Goal: Task Accomplishment & Management: Complete application form

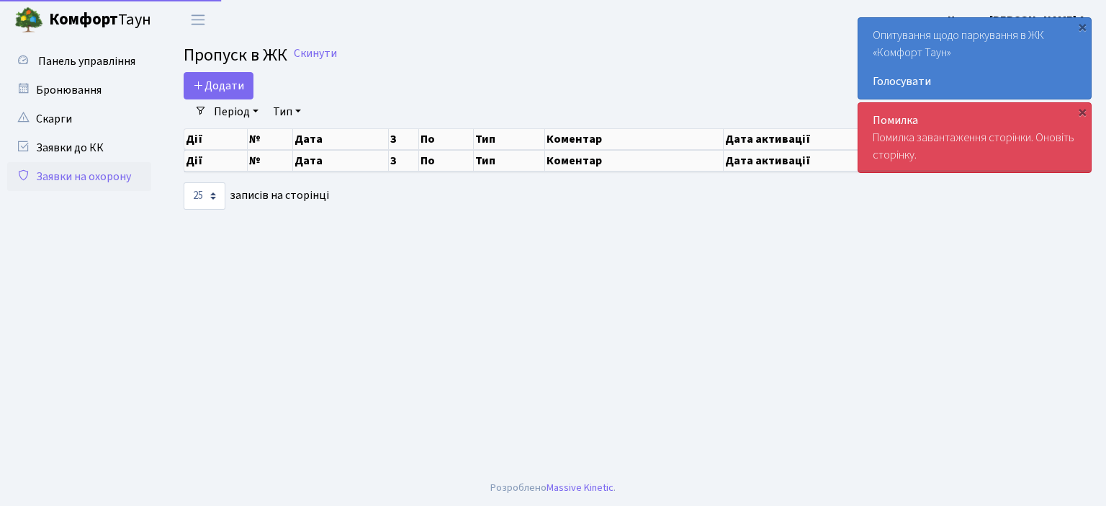
select select "25"
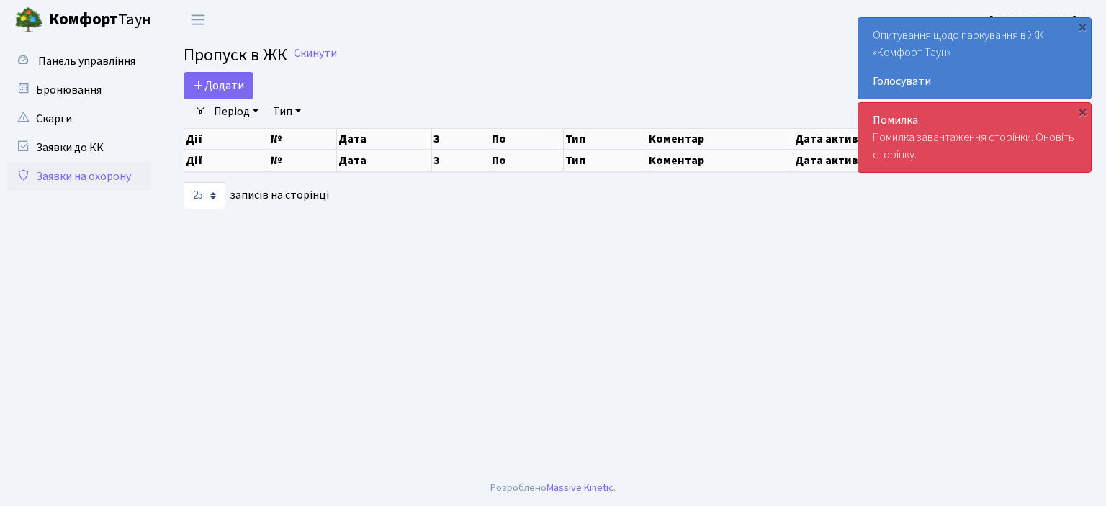
click at [109, 173] on link "Заявки на охорону" at bounding box center [79, 176] width 144 height 29
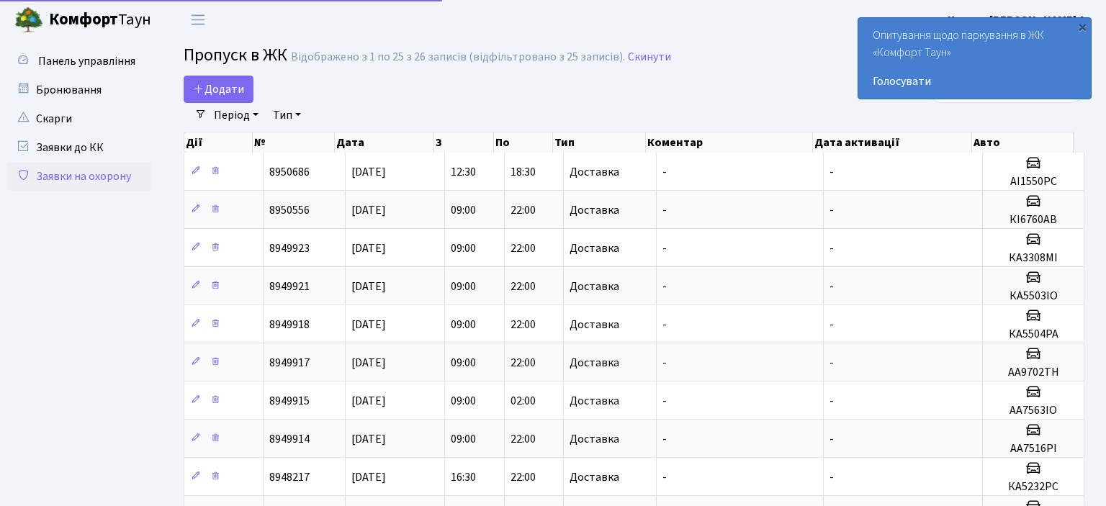
select select "25"
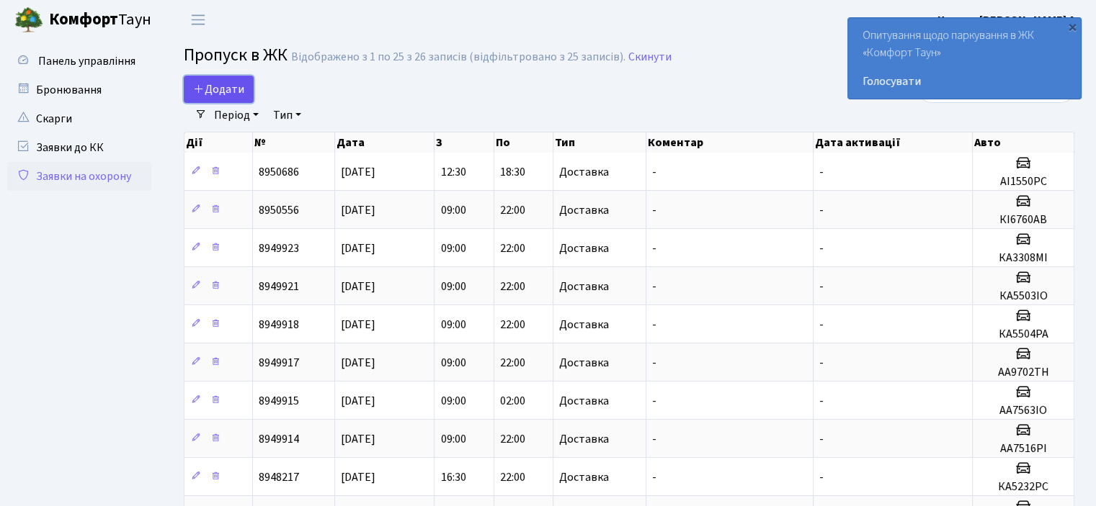
click at [210, 87] on span "Додати" at bounding box center [218, 89] width 51 height 16
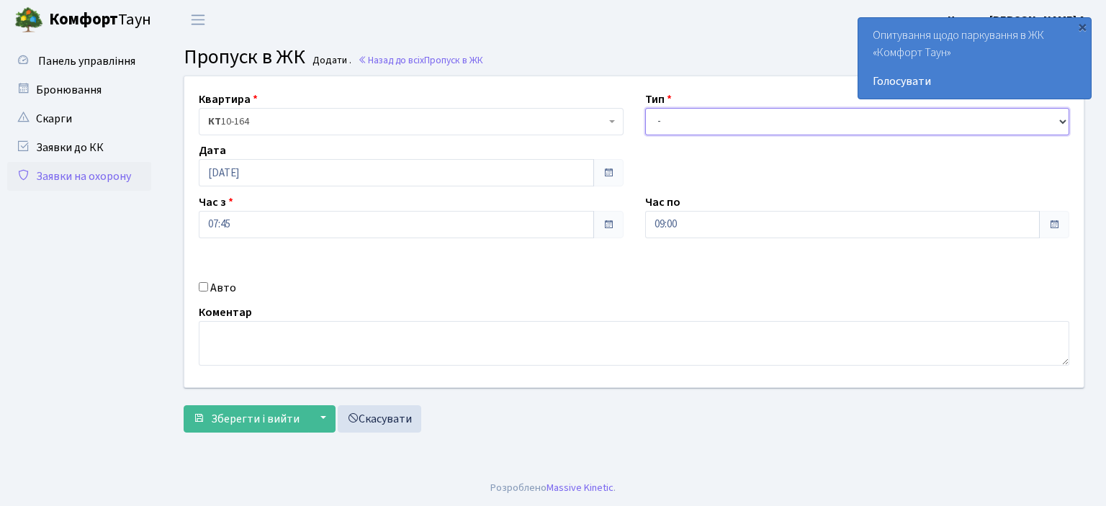
click at [1064, 119] on select "- Доставка Таксі Гості Сервіс" at bounding box center [857, 121] width 425 height 27
select select "1"
click at [645, 108] on select "- Доставка Таксі Гості Сервіс" at bounding box center [857, 121] width 425 height 27
click at [202, 284] on input "Авто" at bounding box center [203, 286] width 9 height 9
checkbox input "true"
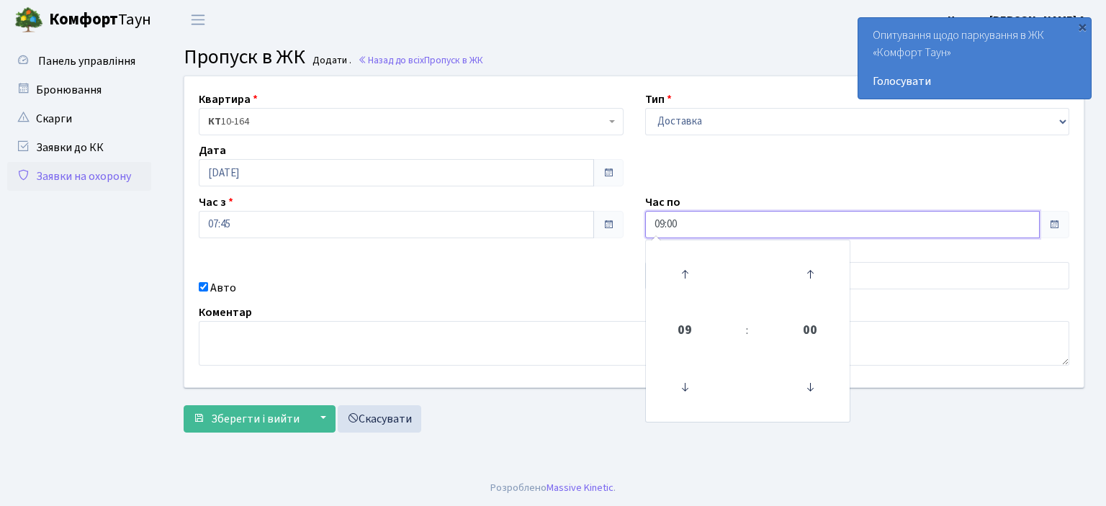
drag, startPoint x: 689, startPoint y: 225, endPoint x: 577, endPoint y: 240, distance: 113.4
click at [577, 240] on div "Квартира <b>КТ</b>&nbsp;&nbsp;&nbsp;&nbsp;10-164 КТ 10-164 Тип - Доставка Таксі…" at bounding box center [634, 231] width 921 height 311
type input "22:00"
click at [588, 325] on textarea at bounding box center [634, 343] width 871 height 45
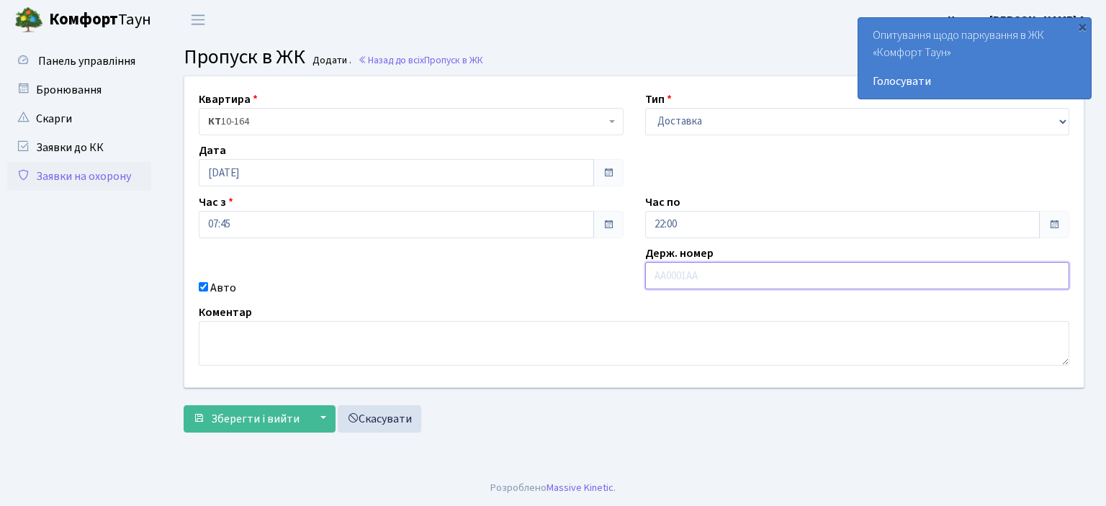
click at [659, 276] on input "text" at bounding box center [857, 275] width 425 height 27
type input "KA9840IK"
click at [235, 419] on span "Зберегти і вийти" at bounding box center [255, 419] width 89 height 16
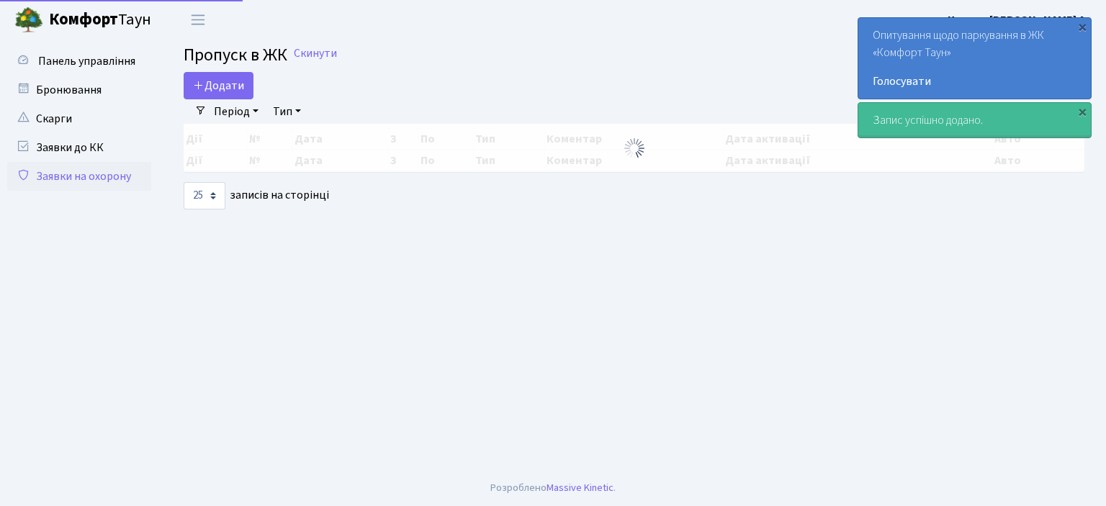
select select "25"
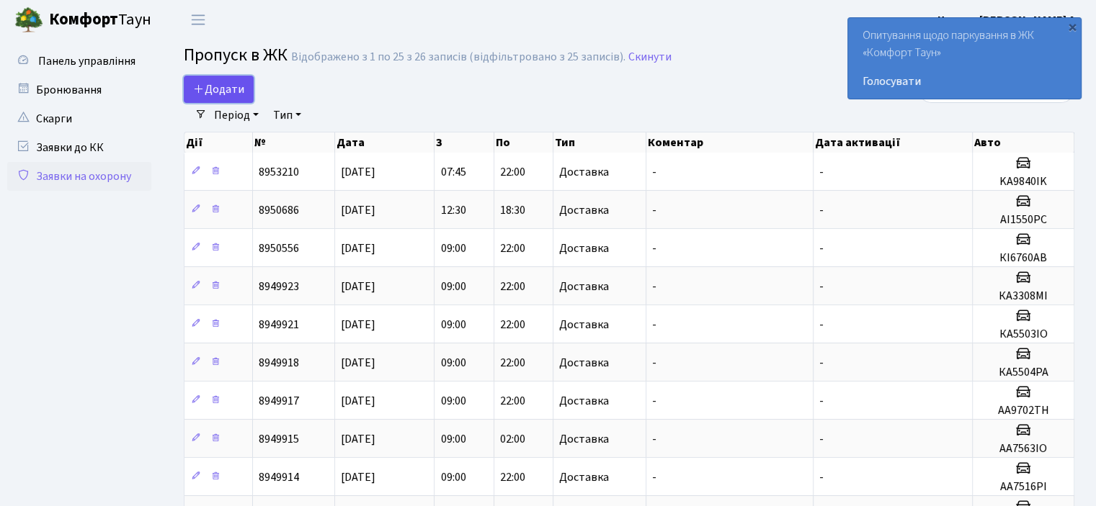
click at [213, 83] on span "Додати" at bounding box center [218, 89] width 51 height 16
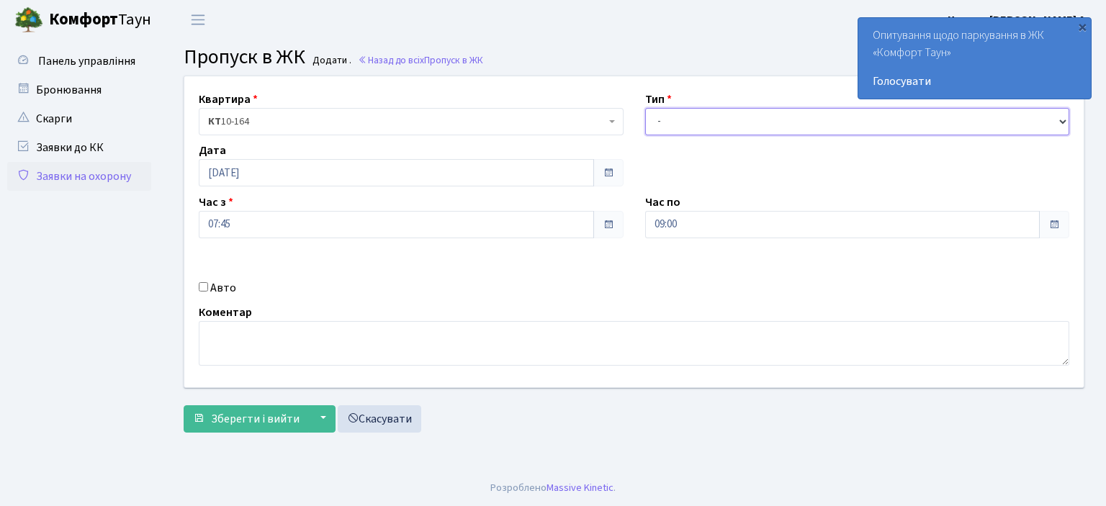
click at [1067, 120] on select "- Доставка Таксі Гості Сервіс" at bounding box center [857, 121] width 425 height 27
select select "1"
click at [645, 108] on select "- Доставка Таксі Гості Сервіс" at bounding box center [857, 121] width 425 height 27
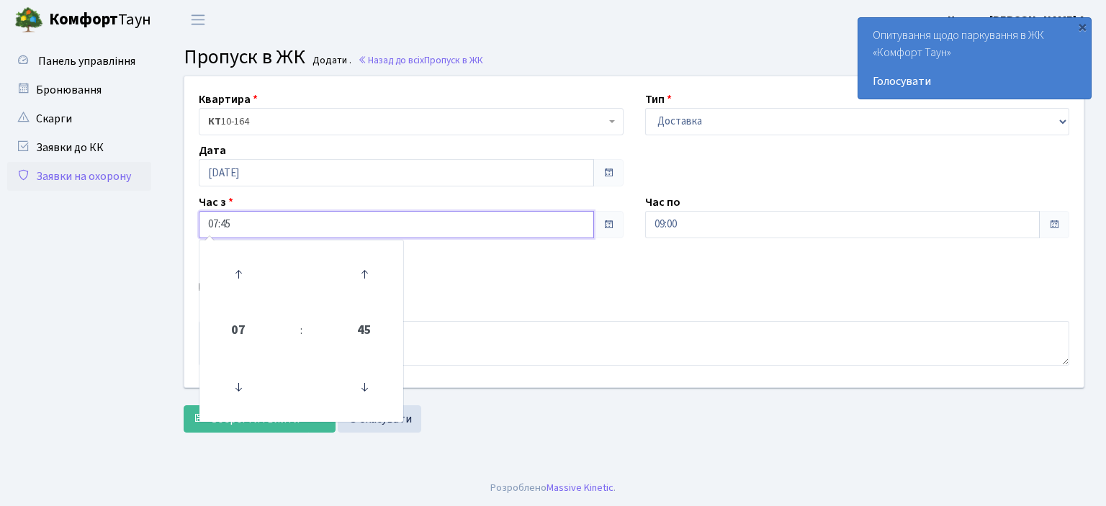
drag, startPoint x: 248, startPoint y: 227, endPoint x: 177, endPoint y: 236, distance: 71.1
click at [179, 235] on div "Квартира <b>КТ</b>&nbsp;&nbsp;&nbsp;&nbsp;10-164 КТ 10-164 Тип - Доставка Таксі…" at bounding box center [634, 231] width 921 height 311
click at [520, 272] on div "Квартира <b>КТ</b>&nbsp;&nbsp;&nbsp;&nbsp;10-164 КТ 10-164 Тип - Доставка Таксі…" at bounding box center [634, 231] width 921 height 311
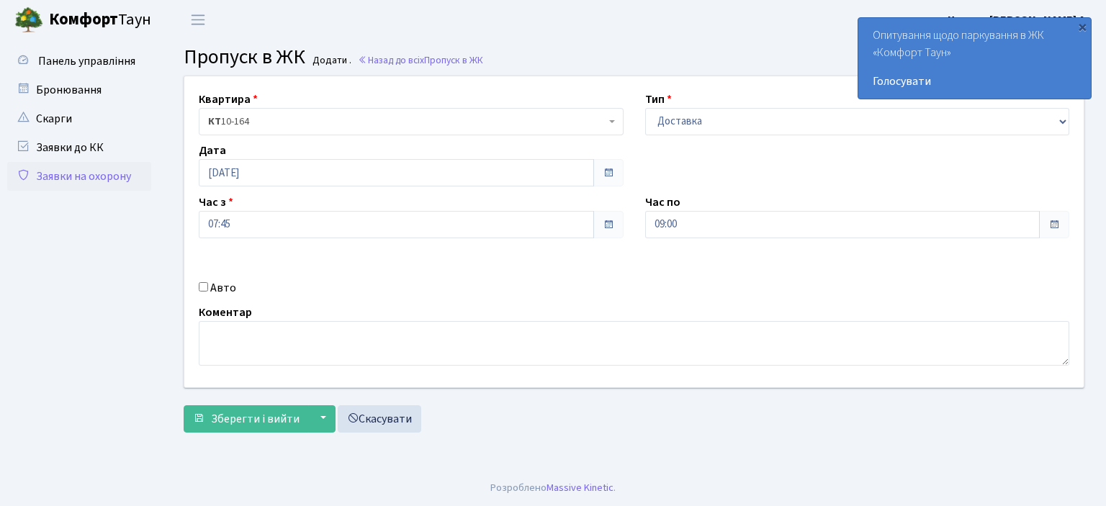
click at [204, 288] on input "Авто" at bounding box center [203, 286] width 9 height 9
checkbox input "true"
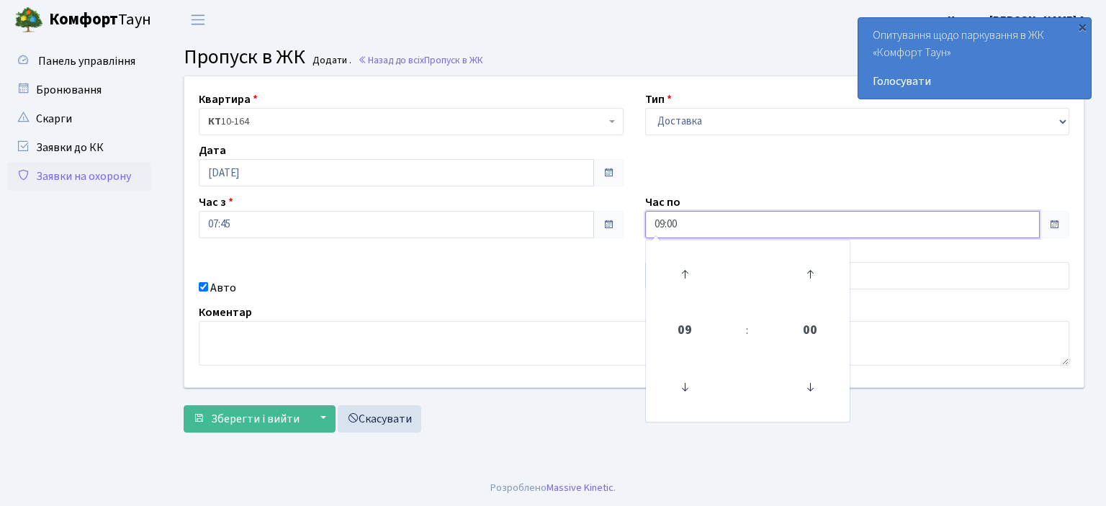
drag, startPoint x: 692, startPoint y: 214, endPoint x: 629, endPoint y: 218, distance: 63.5
click at [629, 218] on div "Квартира <b>КТ</b>&nbsp;&nbsp;&nbsp;&nbsp;10-164 КТ 10-164 Тип - Доставка Таксі…" at bounding box center [634, 231] width 921 height 311
type input "22:00"
click at [565, 289] on div "Авто" at bounding box center [411, 287] width 447 height 17
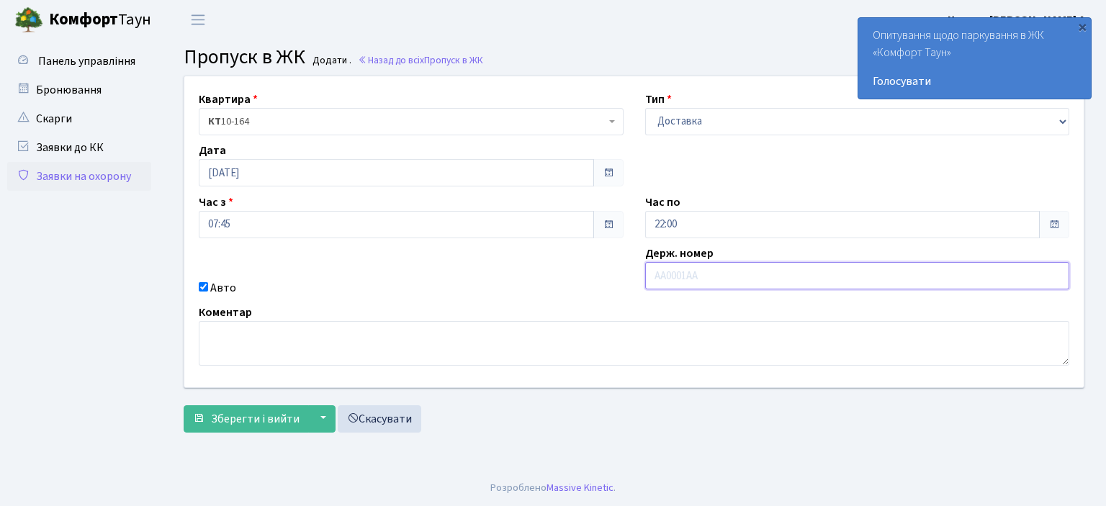
click at [663, 273] on input "text" at bounding box center [857, 275] width 425 height 27
type input "AI6184MK"
click at [241, 419] on span "Зберегти і вийти" at bounding box center [255, 419] width 89 height 16
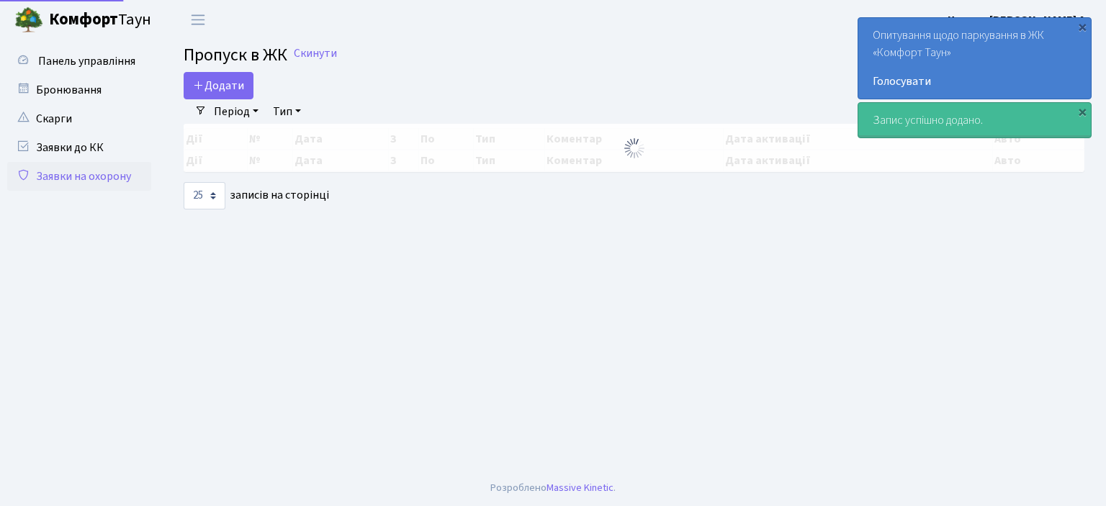
select select "25"
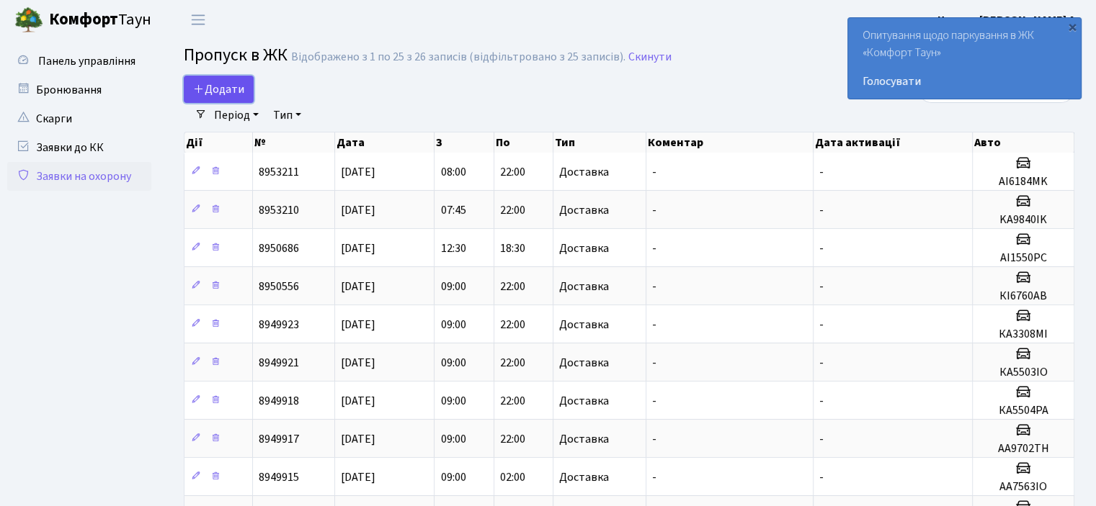
click at [233, 86] on span "Додати" at bounding box center [218, 89] width 51 height 16
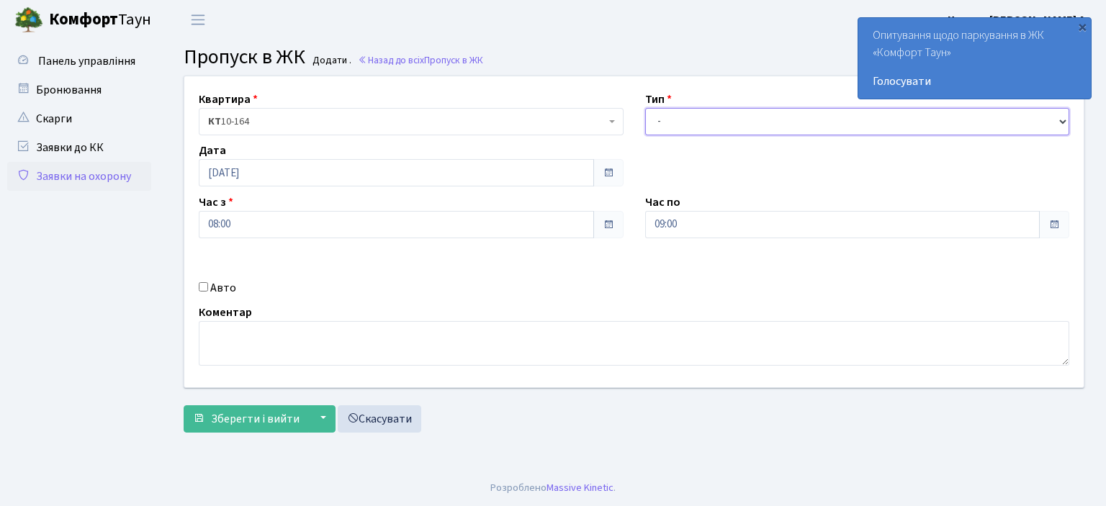
click at [1065, 117] on select "- Доставка Таксі Гості Сервіс" at bounding box center [857, 121] width 425 height 27
select select "1"
click at [645, 108] on select "- Доставка Таксі Гості Сервіс" at bounding box center [857, 121] width 425 height 27
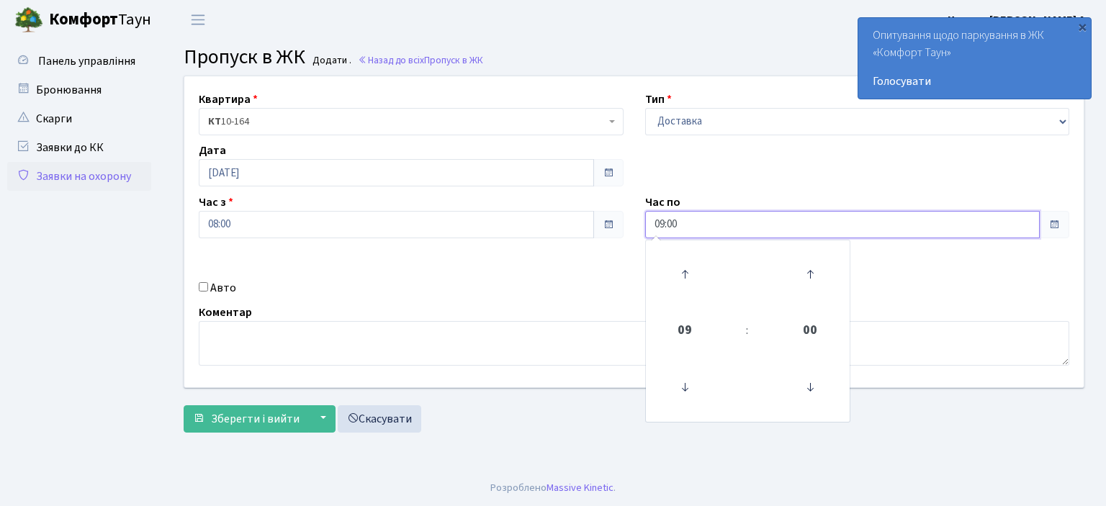
drag, startPoint x: 694, startPoint y: 224, endPoint x: 585, endPoint y: 229, distance: 109.6
click at [591, 229] on div "Квартира <b>КТ</b>&nbsp;&nbsp;&nbsp;&nbsp;10-164 КТ 10-164 Тип - Доставка Таксі…" at bounding box center [634, 231] width 921 height 311
type input "22:00"
click at [443, 310] on div "Коментар" at bounding box center [634, 335] width 892 height 62
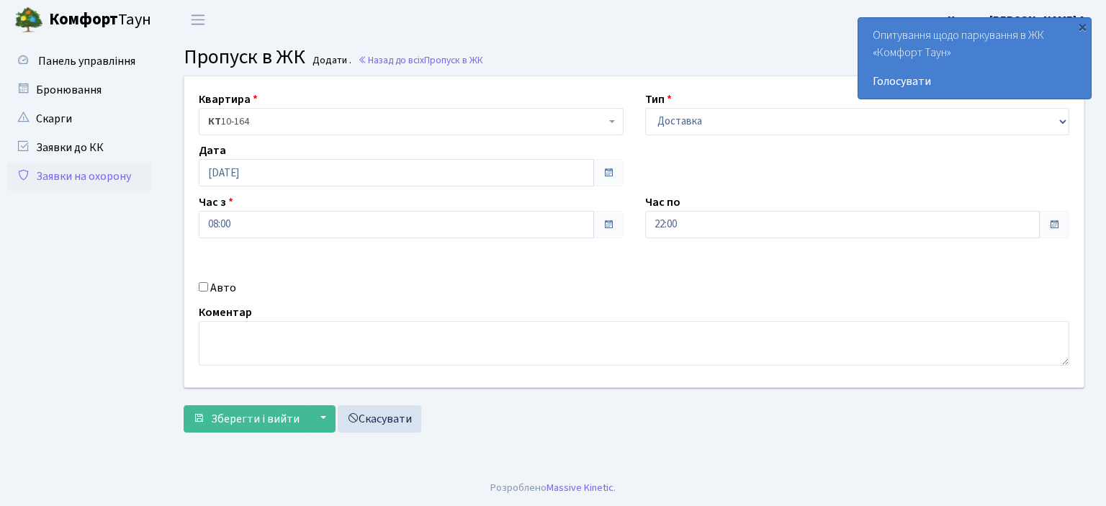
click at [201, 287] on input "Авто" at bounding box center [203, 286] width 9 height 9
checkbox input "true"
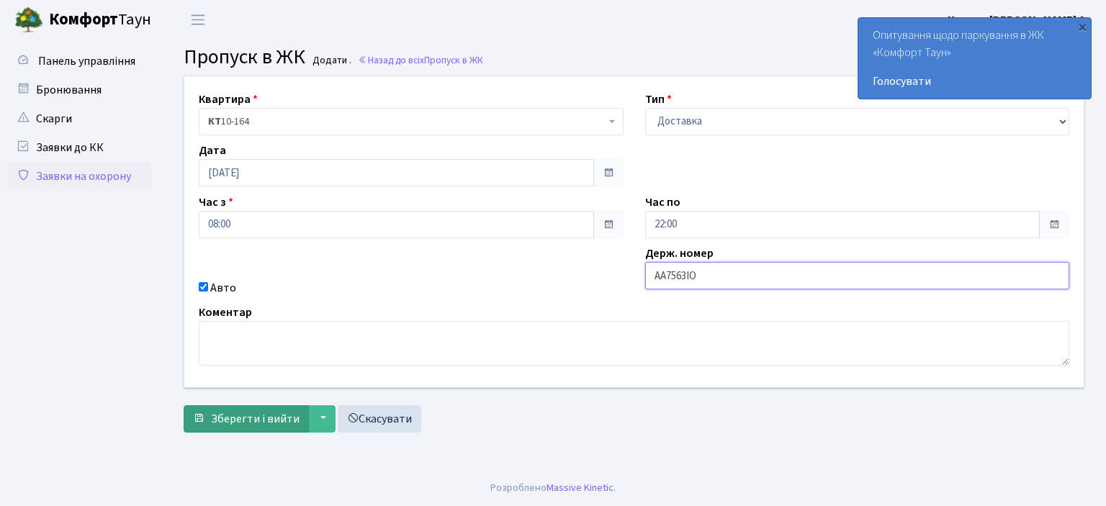
type input "AA7563IO"
click at [241, 417] on span "Зберегти і вийти" at bounding box center [255, 419] width 89 height 16
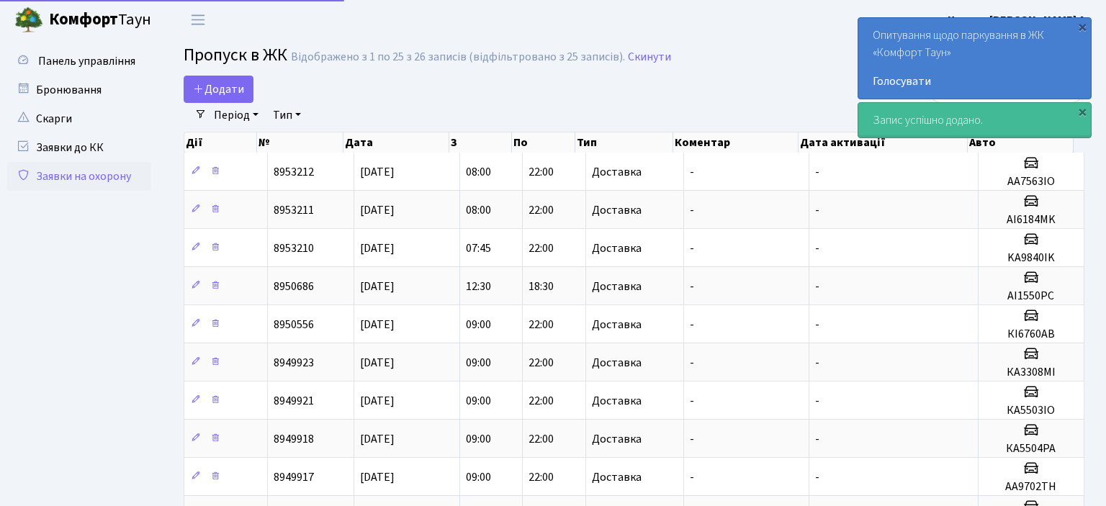
select select "25"
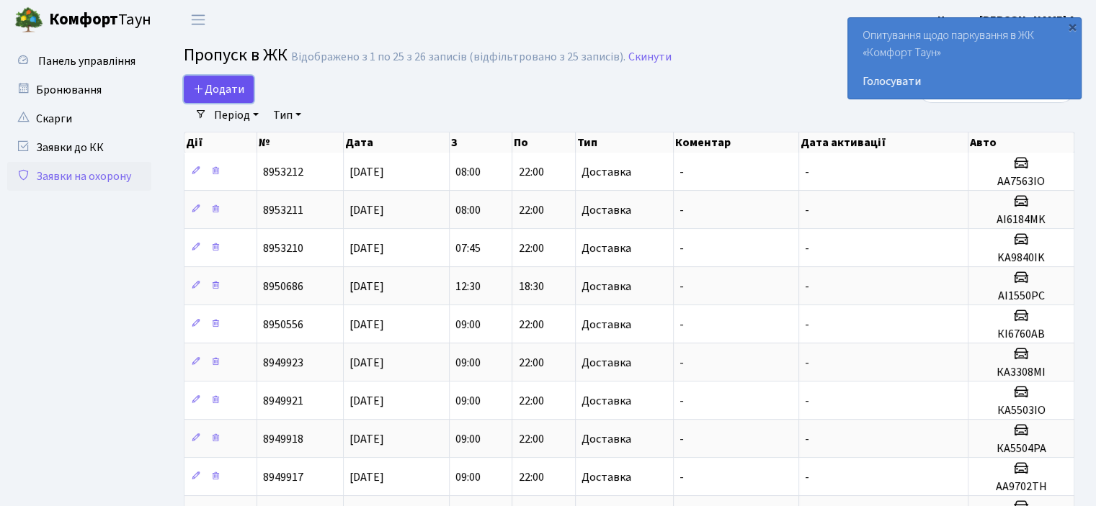
click at [215, 99] on link "Додати" at bounding box center [219, 89] width 70 height 27
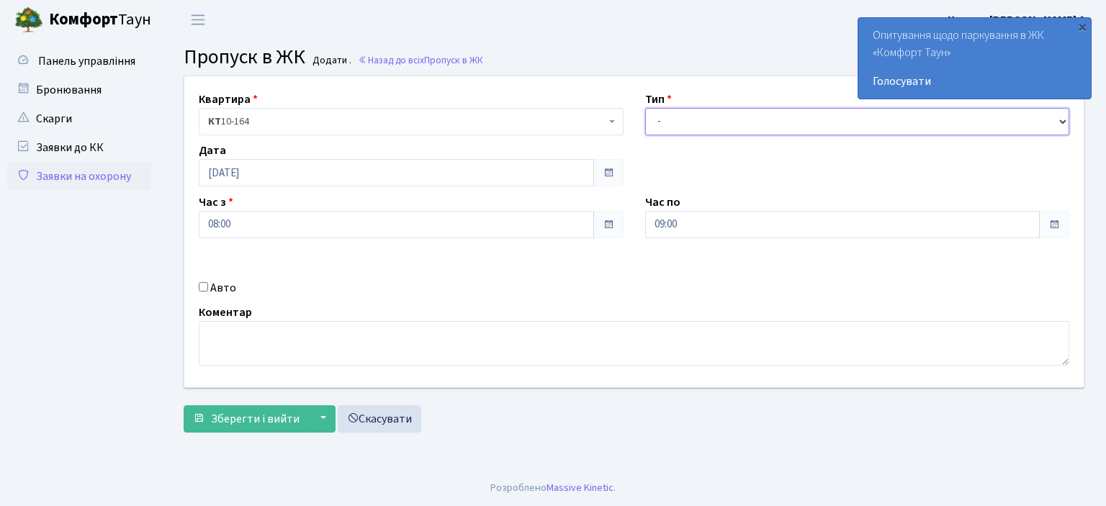
click at [1061, 120] on select "- Доставка Таксі Гості Сервіс" at bounding box center [857, 121] width 425 height 27
select select "1"
click at [645, 108] on select "- Доставка Таксі Гості Сервіс" at bounding box center [857, 121] width 425 height 27
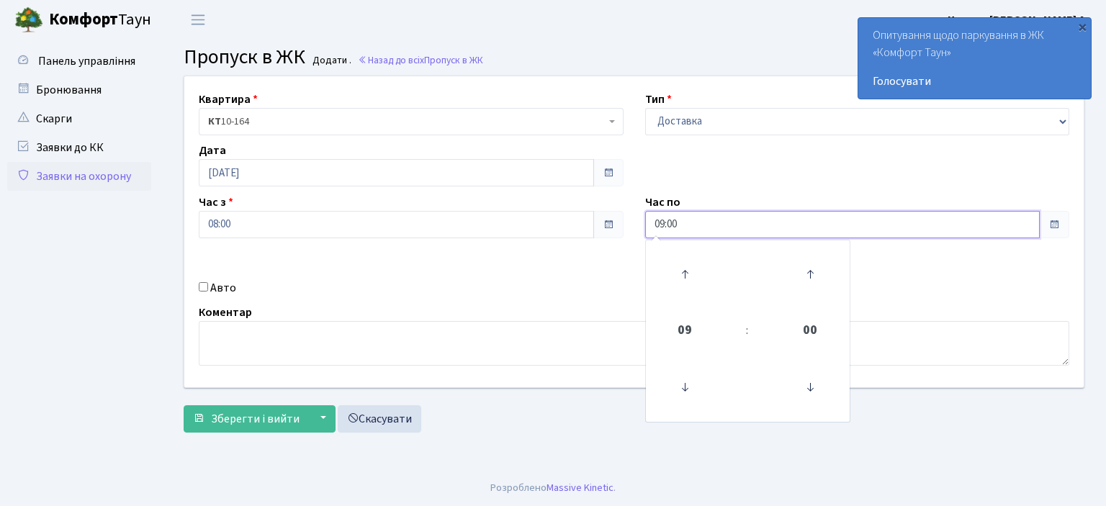
drag, startPoint x: 658, startPoint y: 227, endPoint x: 619, endPoint y: 230, distance: 39.7
click at [619, 230] on div "Квартира <b>КТ</b>&nbsp;&nbsp;&nbsp;&nbsp;10-164 КТ 10-164 Тип - Доставка Таксі…" at bounding box center [634, 231] width 921 height 311
type input "22:00"
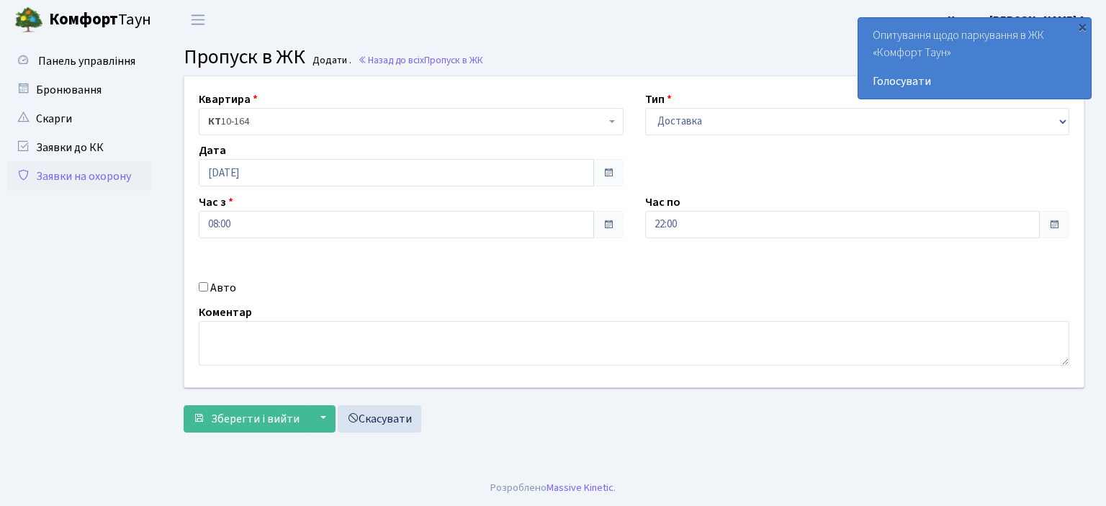
click at [605, 262] on div "Квартира <b>КТ</b>&nbsp;&nbsp;&nbsp;&nbsp;10-164 КТ 10-164 Тип - Доставка Таксі…" at bounding box center [634, 231] width 921 height 311
click at [201, 287] on input "Авто" at bounding box center [203, 286] width 9 height 9
checkbox input "true"
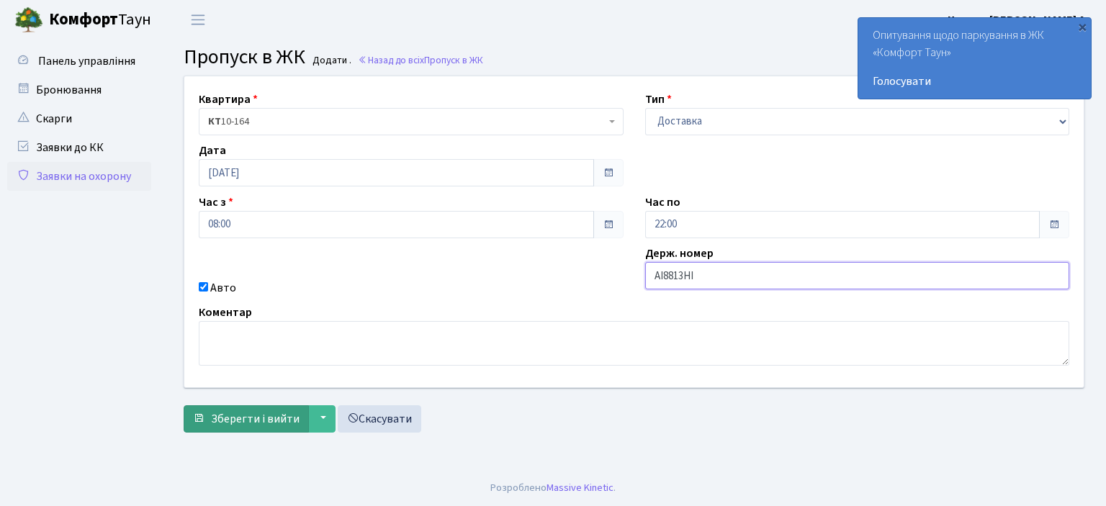
type input "AI8813HI"
click at [297, 420] on button "Зберегти і вийти" at bounding box center [246, 419] width 125 height 27
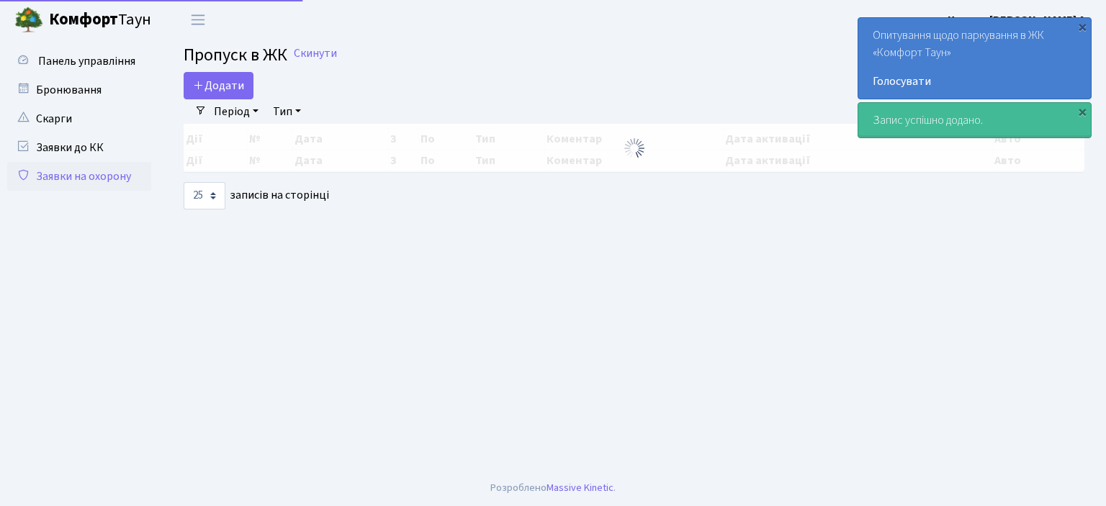
select select "25"
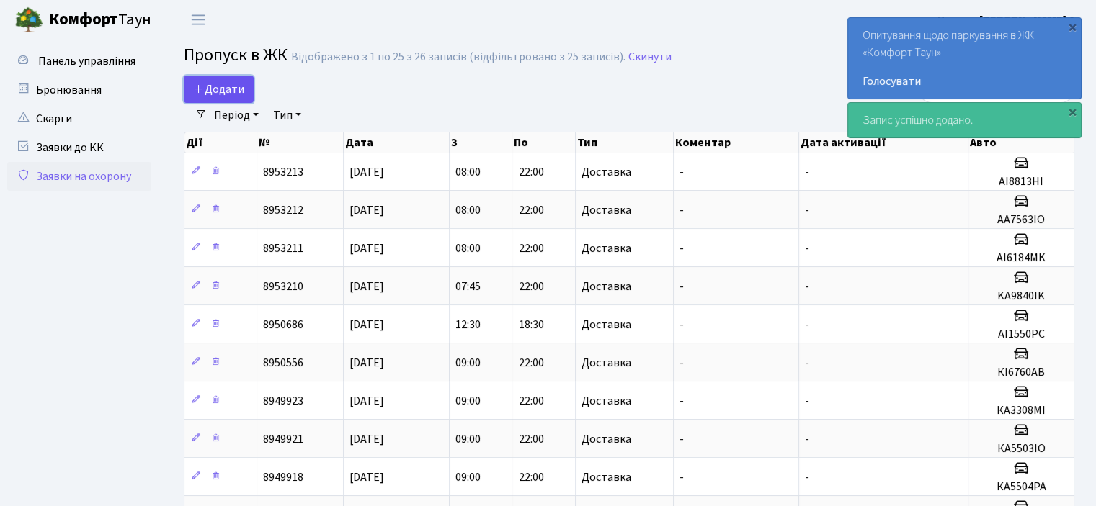
click at [213, 90] on span "Додати" at bounding box center [218, 89] width 51 height 16
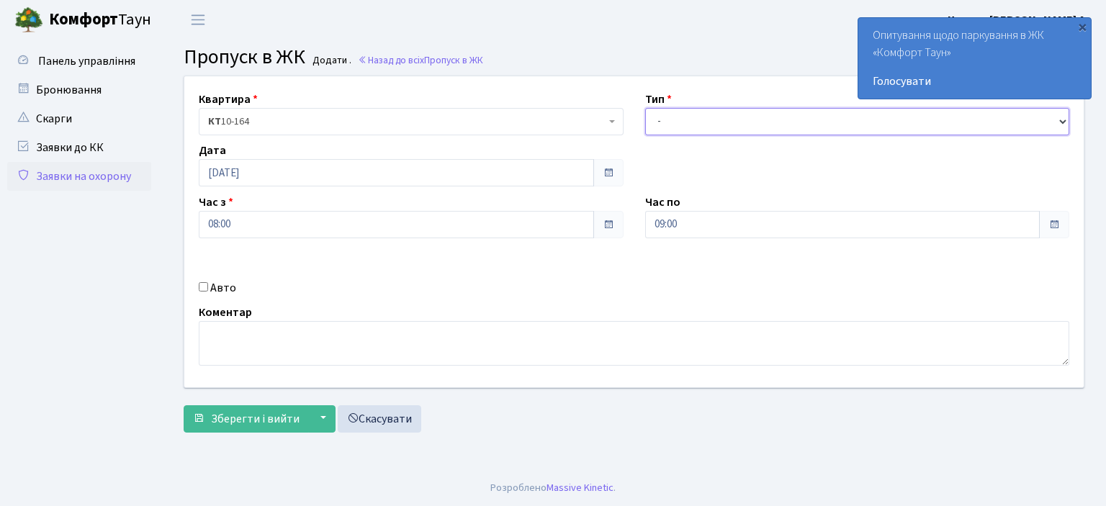
click at [1059, 119] on select "- Доставка Таксі Гості Сервіс" at bounding box center [857, 121] width 425 height 27
select select "1"
click at [645, 108] on select "- Доставка Таксі Гості Сервіс" at bounding box center [857, 121] width 425 height 27
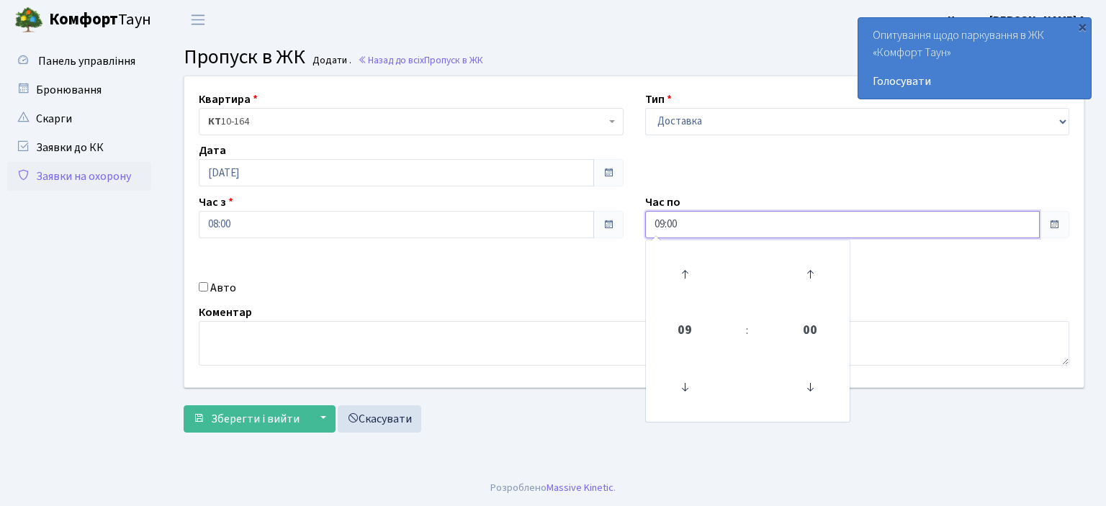
drag, startPoint x: 691, startPoint y: 219, endPoint x: 594, endPoint y: 238, distance: 99.2
click at [594, 238] on div "Квартира <b>КТ</b>&nbsp;&nbsp;&nbsp;&nbsp;10-164 КТ 10-164 Тип - Доставка Таксі…" at bounding box center [634, 231] width 921 height 311
type input "22:00"
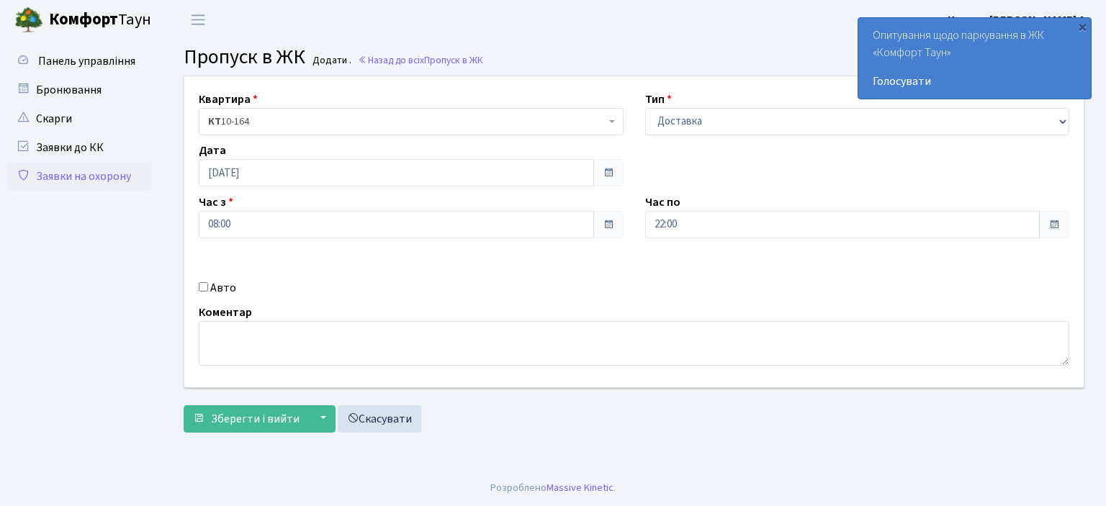
click at [207, 287] on input "Авто" at bounding box center [203, 286] width 9 height 9
checkbox input "true"
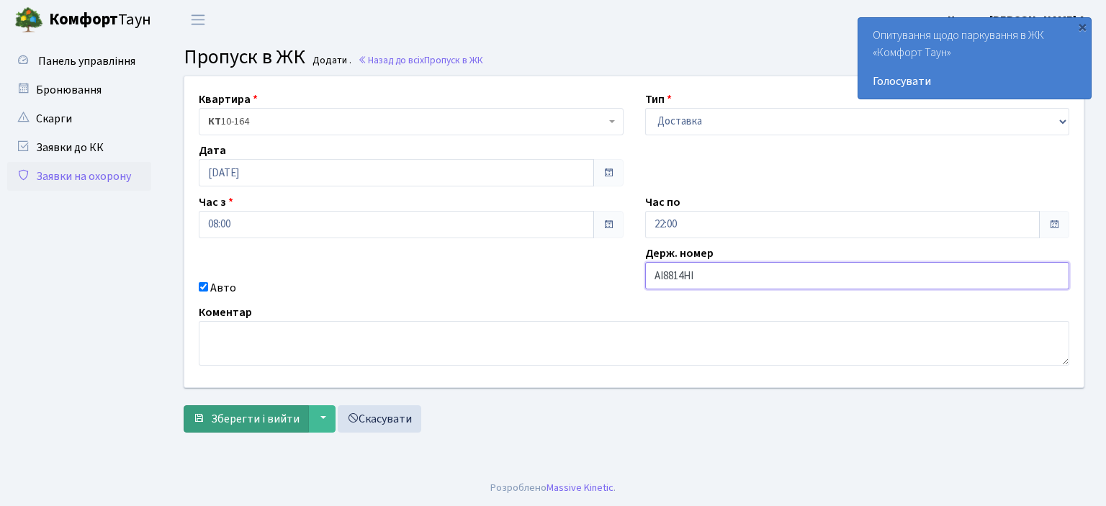
type input "AI8814HI"
click at [277, 421] on span "Зберегти і вийти" at bounding box center [255, 419] width 89 height 16
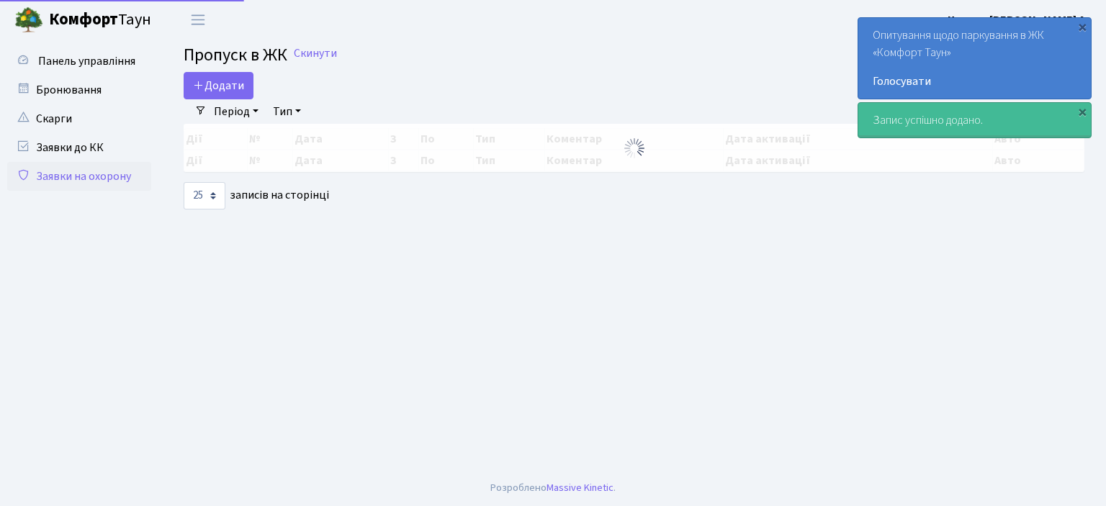
select select "25"
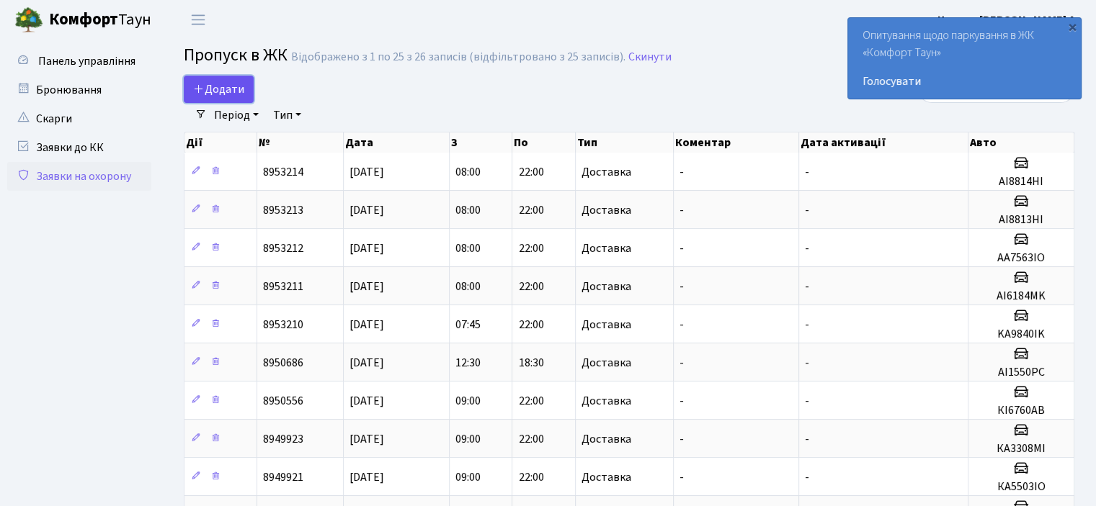
click at [213, 86] on span "Додати" at bounding box center [218, 89] width 51 height 16
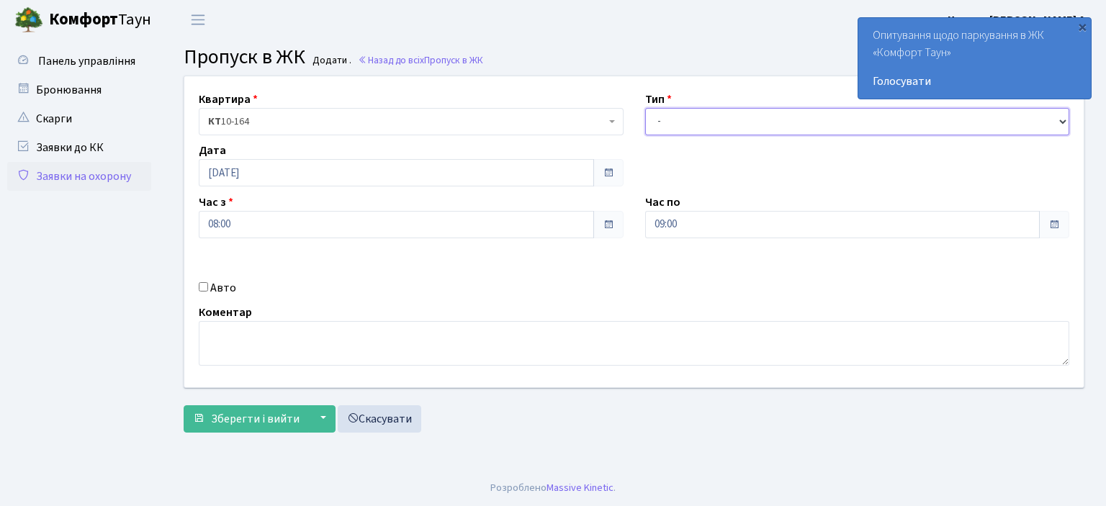
click at [1063, 120] on select "- Доставка Таксі Гості Сервіс" at bounding box center [857, 121] width 425 height 27
select select "1"
click at [645, 108] on select "- Доставка Таксі Гості Сервіс" at bounding box center [857, 121] width 425 height 27
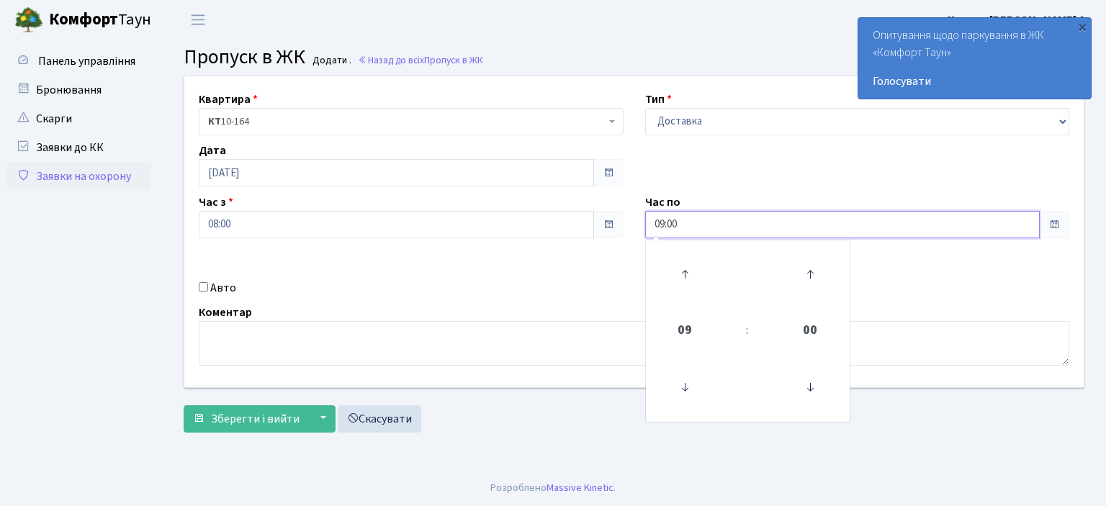
drag, startPoint x: 686, startPoint y: 227, endPoint x: 594, endPoint y: 240, distance: 93.1
click at [606, 240] on div "Квартира <b>КТ</b>&nbsp;&nbsp;&nbsp;&nbsp;10-164 КТ 10-164 Тип - Доставка Таксі…" at bounding box center [634, 231] width 921 height 311
type input "22:00"
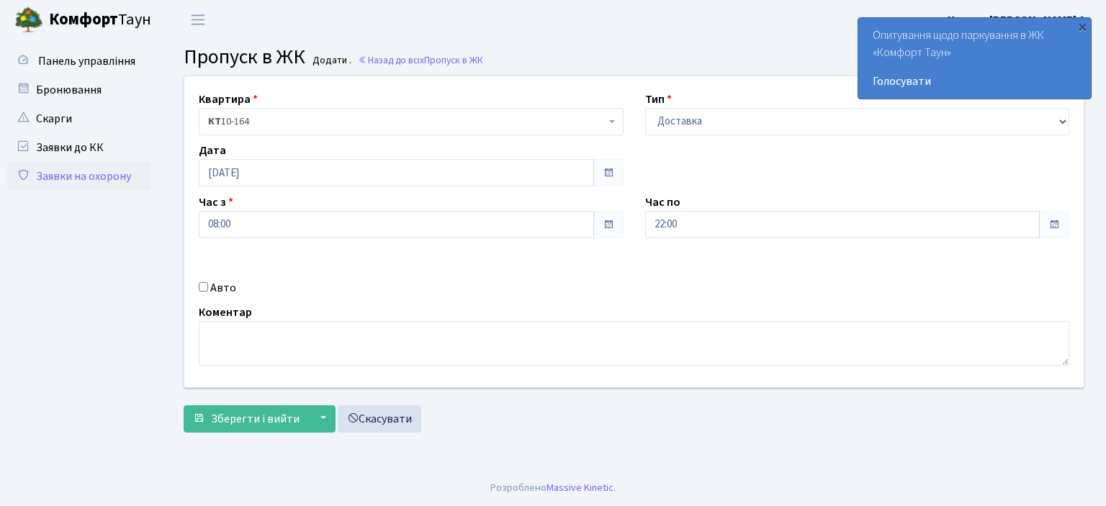
click at [580, 262] on div "Квартира <b>КТ</b>&nbsp;&nbsp;&nbsp;&nbsp;10-164 КТ 10-164 Тип - Доставка Таксі…" at bounding box center [634, 231] width 921 height 311
click at [203, 288] on input "Авто" at bounding box center [203, 286] width 9 height 9
checkbox input "true"
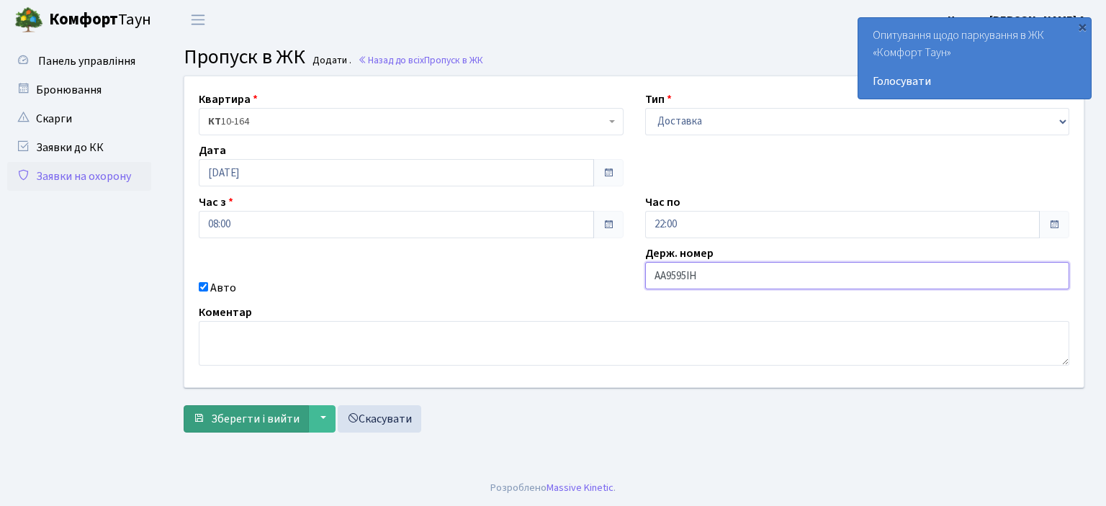
type input "AA9595IH"
click at [204, 417] on span "submit" at bounding box center [199, 419] width 12 height 12
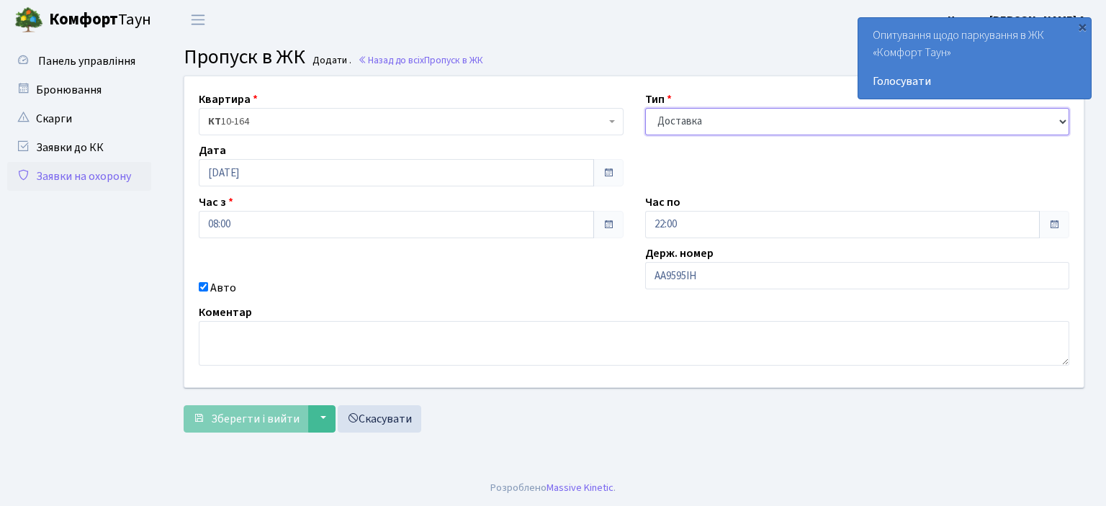
click at [1063, 117] on select "- Доставка Таксі Гості Сервіс" at bounding box center [857, 121] width 425 height 27
click at [645, 108] on select "- Доставка Таксі Гості Сервіс" at bounding box center [857, 121] width 425 height 27
click at [65, 171] on link "Заявки на охорону" at bounding box center [79, 176] width 144 height 29
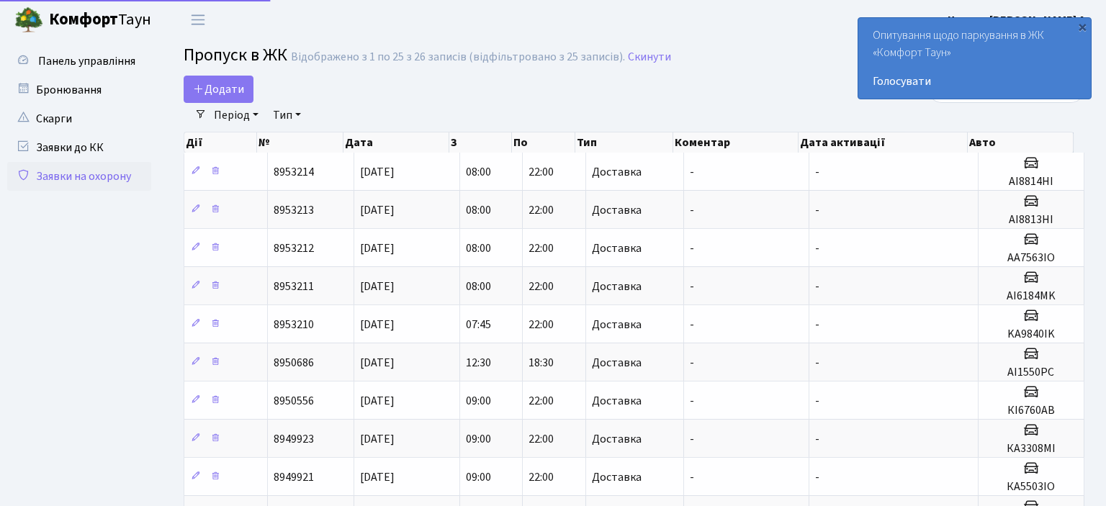
select select "25"
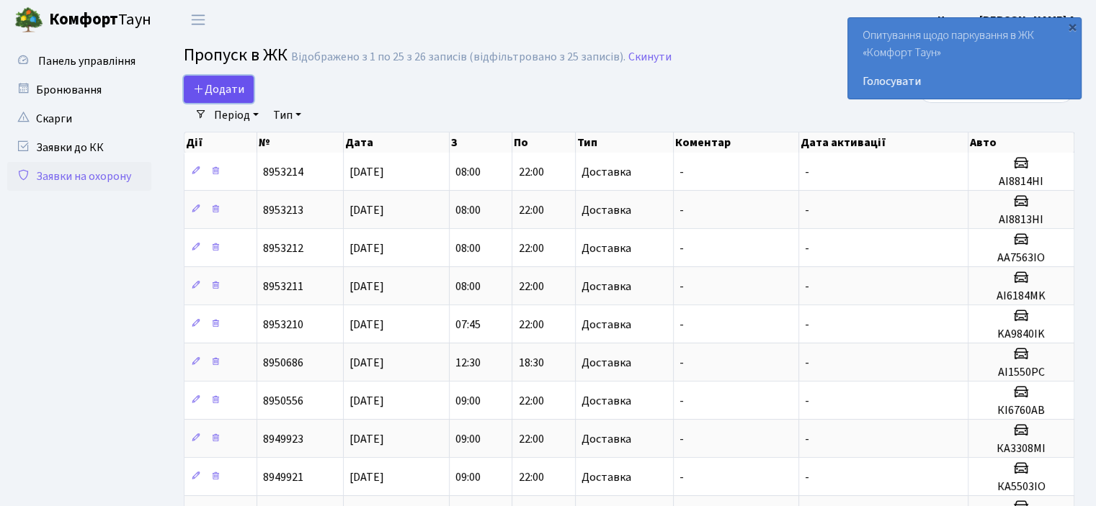
click at [211, 89] on span "Додати" at bounding box center [218, 89] width 51 height 16
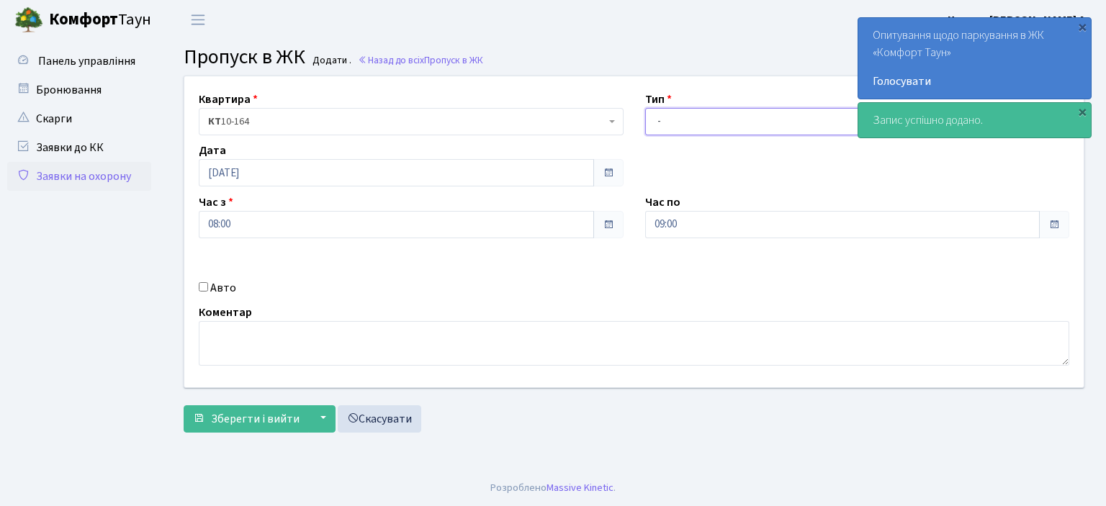
click at [676, 123] on select "- Доставка Таксі Гості Сервіс" at bounding box center [857, 121] width 425 height 27
select select "1"
click at [645, 108] on select "- Доставка Таксі Гості Сервіс" at bounding box center [857, 121] width 425 height 27
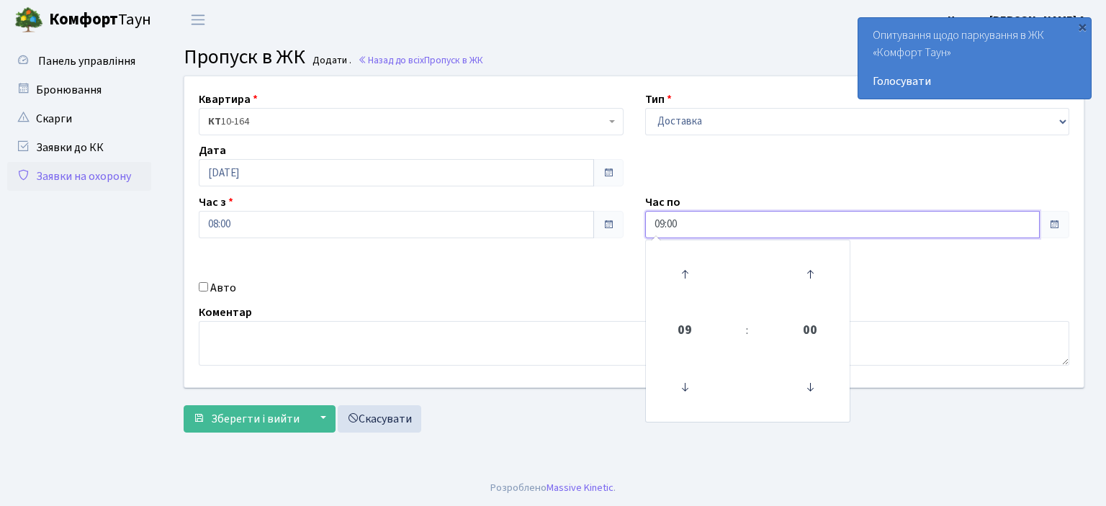
drag, startPoint x: 681, startPoint y: 221, endPoint x: 591, endPoint y: 212, distance: 90.5
click at [592, 212] on div "Квартира <b>КТ</b>&nbsp;&nbsp;&nbsp;&nbsp;10-164 КТ 10-164 Тип - Доставка Таксі…" at bounding box center [634, 231] width 921 height 311
type input "22:00"
click at [200, 286] on input "Авто" at bounding box center [203, 286] width 9 height 9
checkbox input "true"
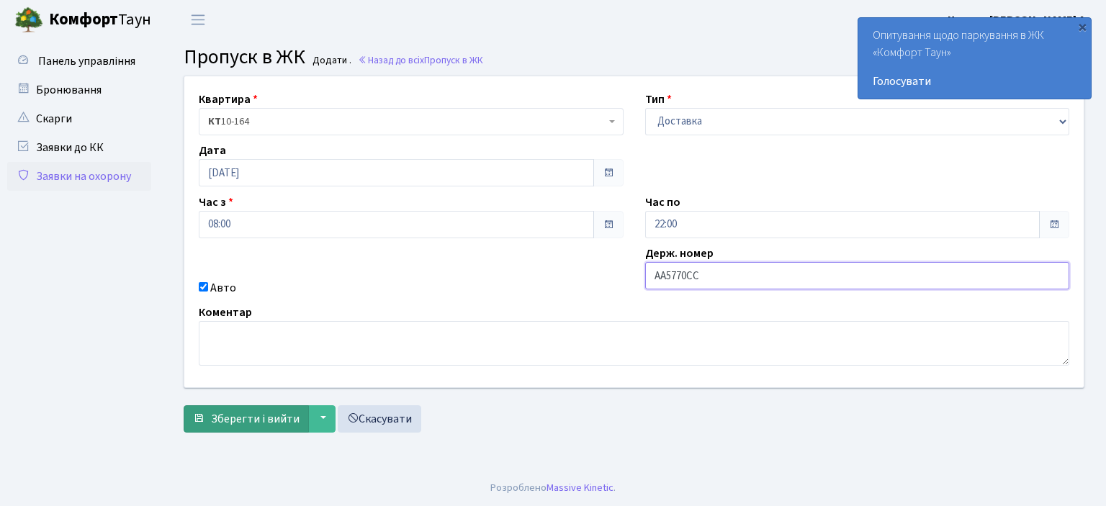
type input "AA5770CC"
click at [274, 416] on span "Зберегти і вийти" at bounding box center [255, 419] width 89 height 16
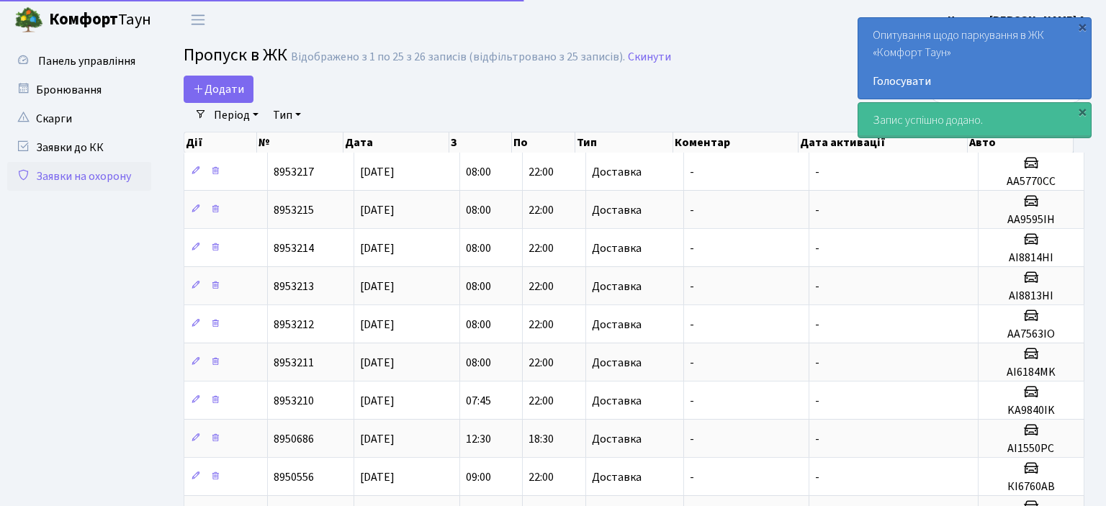
select select "25"
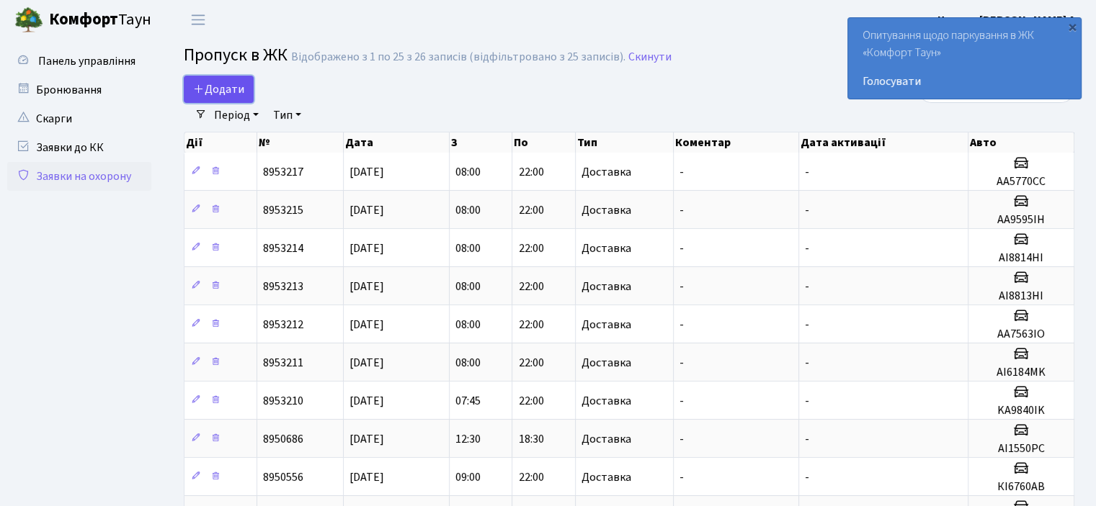
click at [247, 84] on link "Додати" at bounding box center [219, 89] width 70 height 27
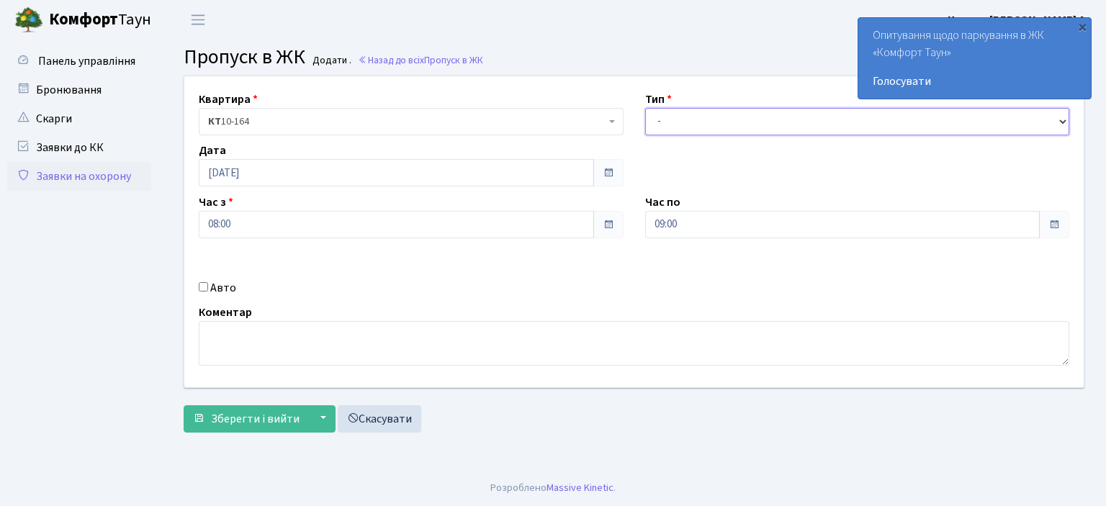
click at [1060, 120] on select "- Доставка Таксі Гості Сервіс" at bounding box center [857, 121] width 425 height 27
select select "1"
click at [645, 108] on select "- Доставка Таксі Гості Сервіс" at bounding box center [857, 121] width 425 height 27
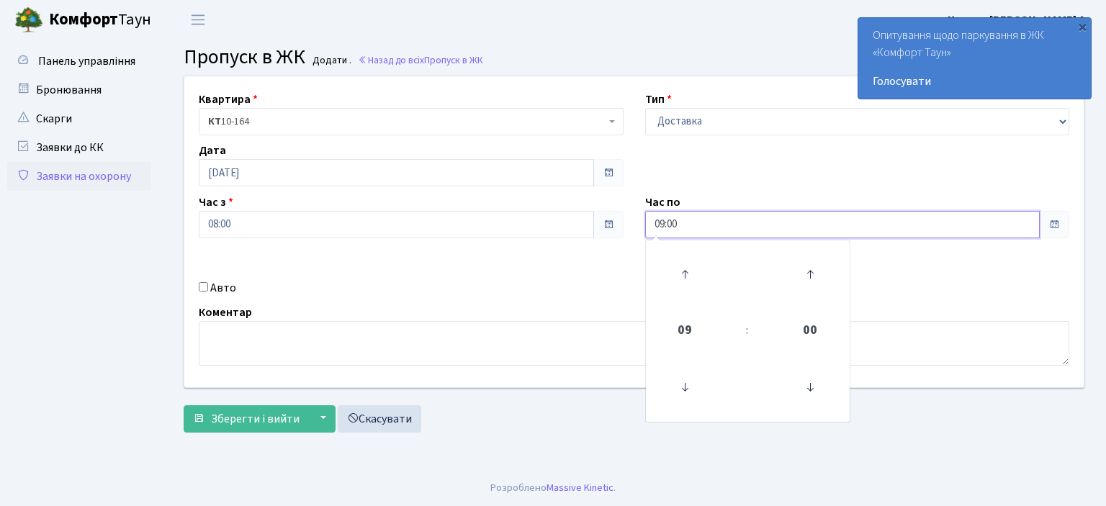
drag, startPoint x: 708, startPoint y: 223, endPoint x: 564, endPoint y: 241, distance: 145.2
click at [586, 237] on div "Квартира <b>КТ</b>&nbsp;&nbsp;&nbsp;&nbsp;10-164 КТ 10-164 Тип - Доставка Таксі…" at bounding box center [634, 231] width 921 height 311
type input "22:00"
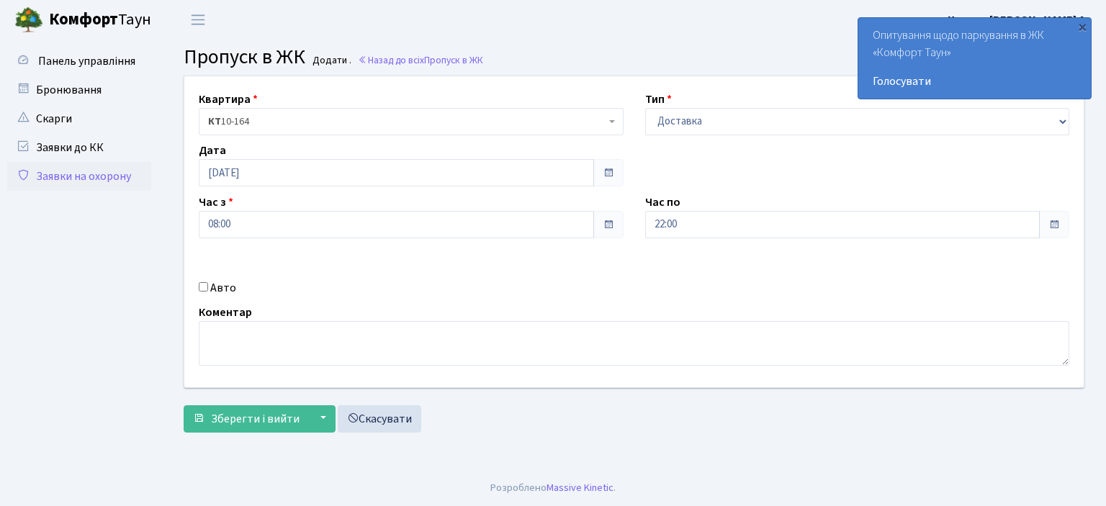
click at [201, 289] on input "Авто" at bounding box center [203, 286] width 9 height 9
checkbox input "true"
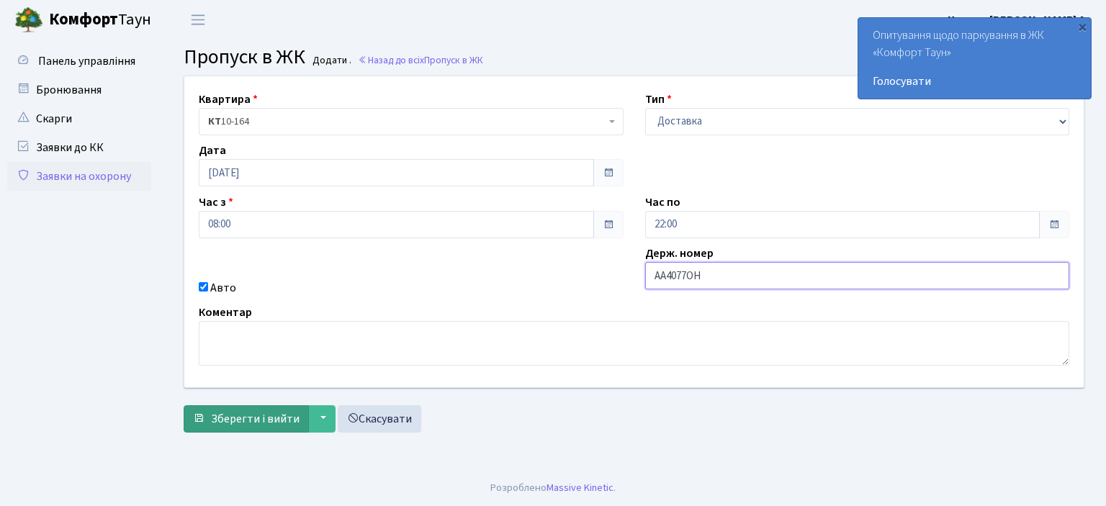
type input "AA4077OH"
click at [263, 409] on button "Зберегти і вийти" at bounding box center [246, 419] width 125 height 27
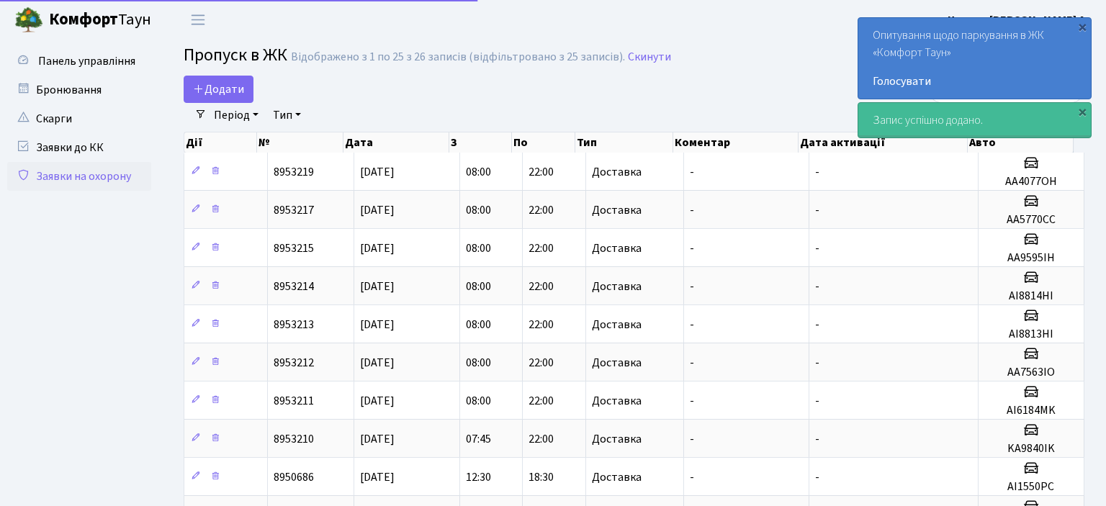
select select "25"
